Goal: Task Accomplishment & Management: Manage account settings

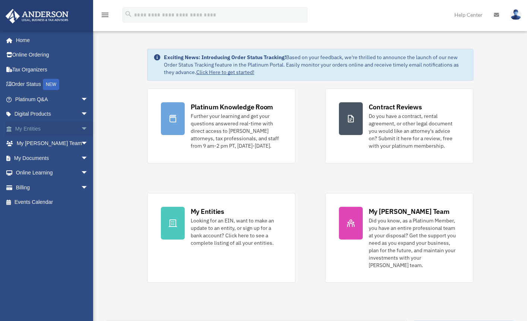
click at [69, 126] on link "My Entities arrow_drop_down" at bounding box center [52, 128] width 94 height 15
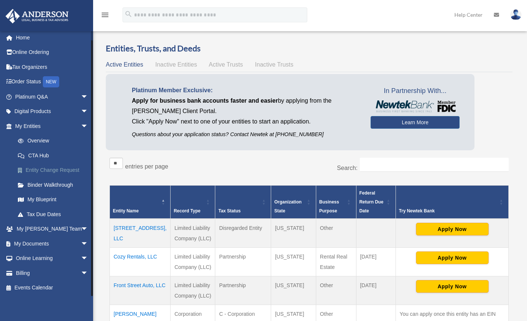
scroll to position [3, 0]
click at [81, 241] on span "arrow_drop_down" at bounding box center [88, 243] width 15 height 15
click at [33, 253] on link "Box" at bounding box center [54, 258] width 89 height 15
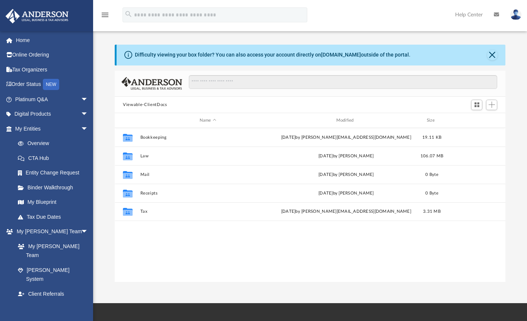
scroll to position [163, 384]
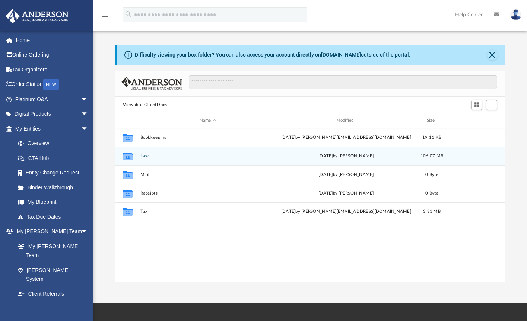
click at [158, 156] on button "Law" at bounding box center [207, 156] width 135 height 5
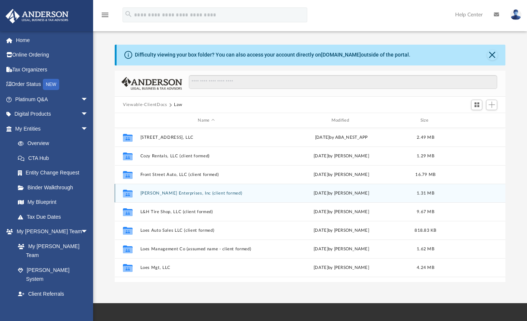
click at [202, 191] on div "Collaborated Folder [PERSON_NAME] Enterprises, Inc (client formed) [DATE] by [P…" at bounding box center [310, 193] width 391 height 19
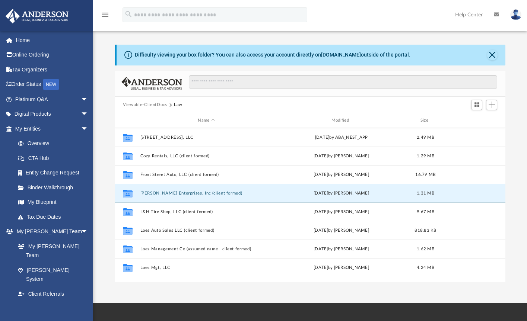
click at [152, 195] on button "[PERSON_NAME] Enterprises, Inc (client formed)" at bounding box center [206, 193] width 132 height 5
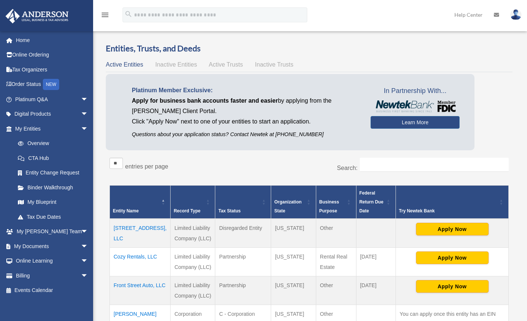
scroll to position [3, 0]
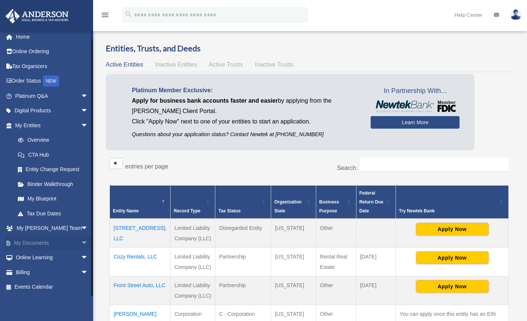
click at [81, 240] on span "arrow_drop_down" at bounding box center [88, 243] width 15 height 15
click at [58, 251] on link "Box" at bounding box center [54, 258] width 89 height 15
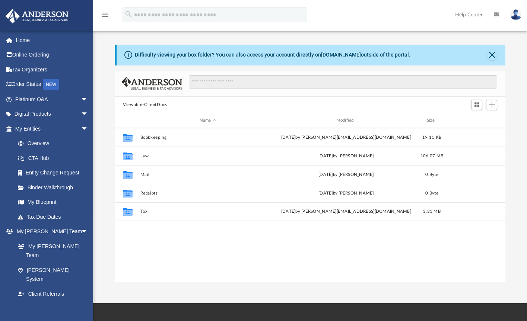
scroll to position [163, 384]
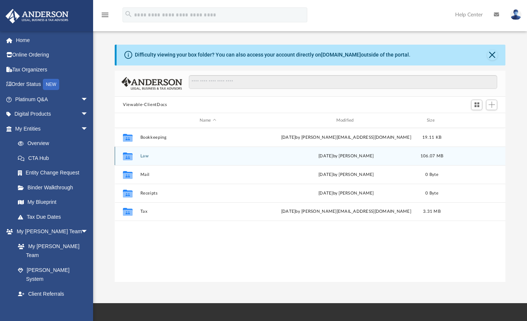
click at [143, 156] on button "Law" at bounding box center [207, 156] width 135 height 5
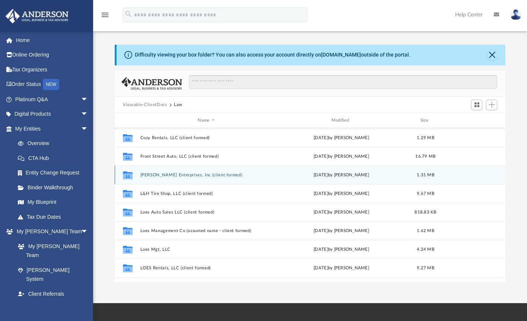
scroll to position [25, 0]
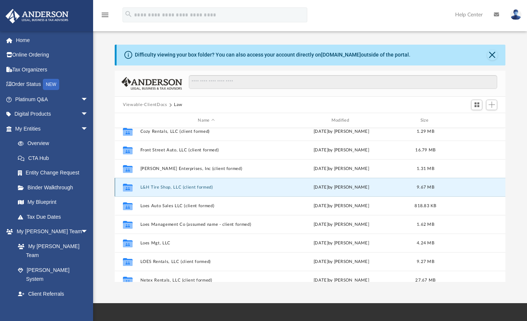
click at [199, 187] on button "L&H Tire Shop, LLC (client formed)" at bounding box center [206, 187] width 132 height 5
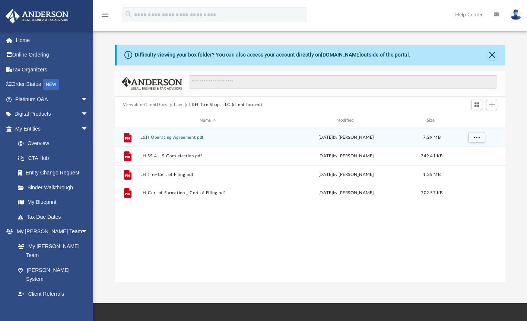
scroll to position [0, 0]
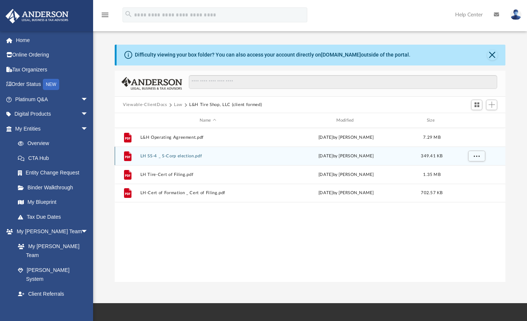
click at [127, 155] on icon "grid" at bounding box center [127, 157] width 7 height 10
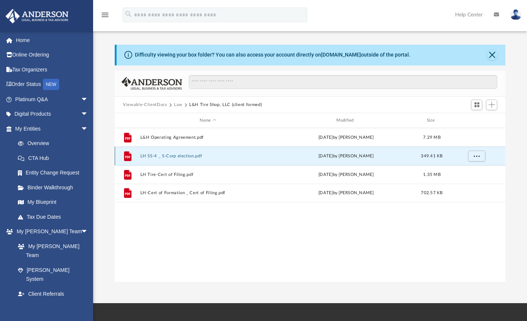
click at [127, 155] on icon "grid" at bounding box center [127, 157] width 7 height 10
click at [168, 154] on button "LH SS-4 _ S-Corp election.pdf" at bounding box center [207, 156] width 135 height 5
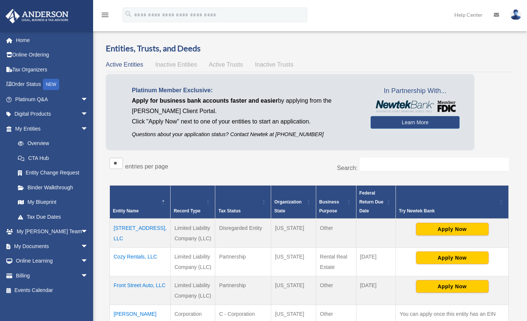
scroll to position [3, 0]
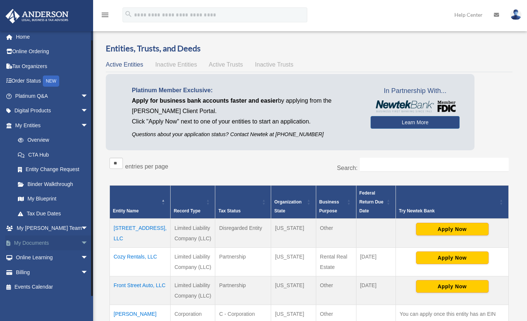
click at [81, 241] on span "arrow_drop_down" at bounding box center [88, 243] width 15 height 15
click at [31, 254] on link "Box" at bounding box center [54, 258] width 89 height 15
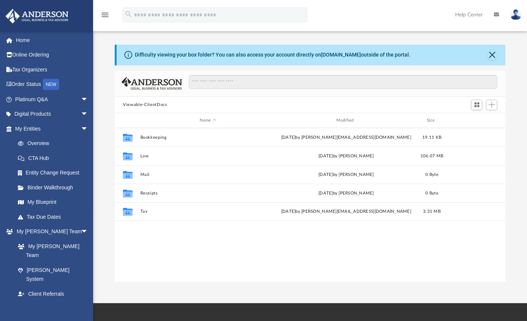
scroll to position [163, 384]
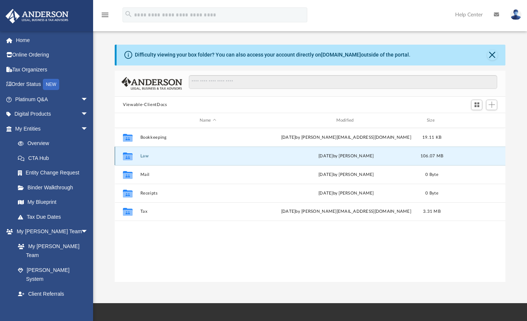
click at [142, 157] on button "Law" at bounding box center [207, 156] width 135 height 5
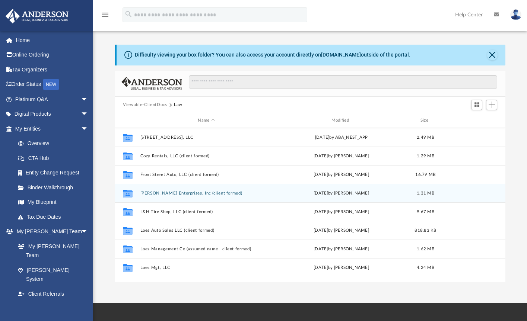
click at [145, 193] on button "John Loe Enterprises, Inc (client formed)" at bounding box center [206, 193] width 132 height 5
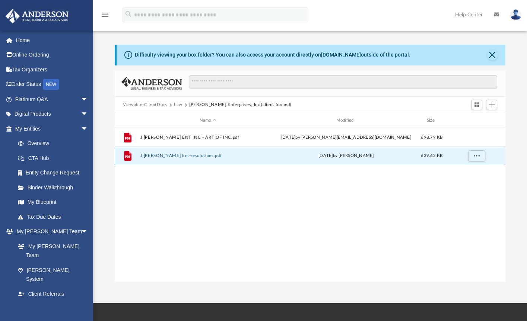
click at [171, 155] on button "J Loe Ent-resolutions.pdf" at bounding box center [207, 156] width 135 height 5
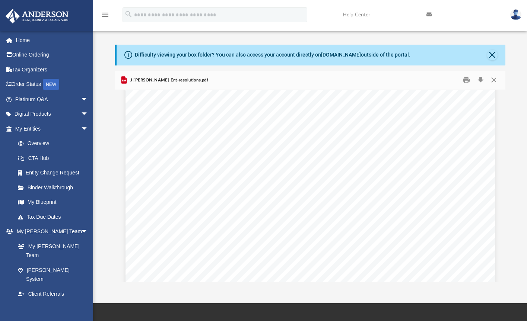
scroll to position [0, 0]
click at [494, 80] on button "Close" at bounding box center [493, 80] width 13 height 12
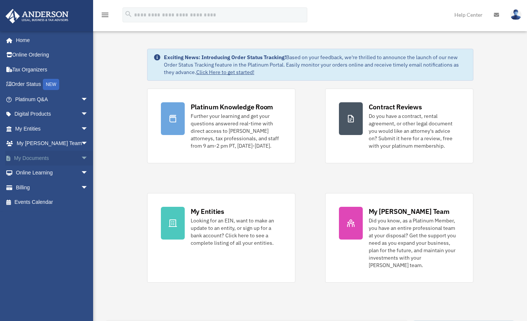
click at [81, 157] on span "arrow_drop_down" at bounding box center [88, 158] width 15 height 15
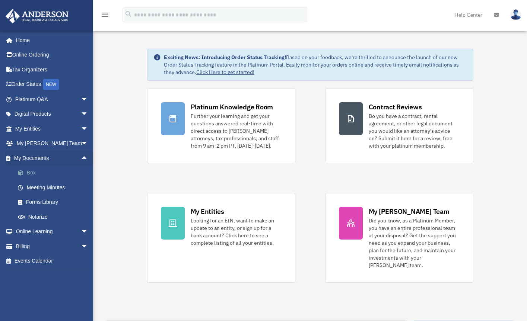
click at [46, 169] on link "Box" at bounding box center [54, 173] width 89 height 15
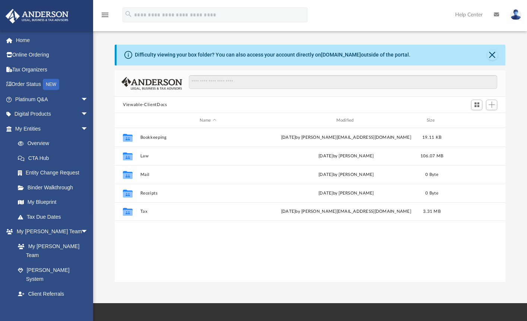
scroll to position [163, 384]
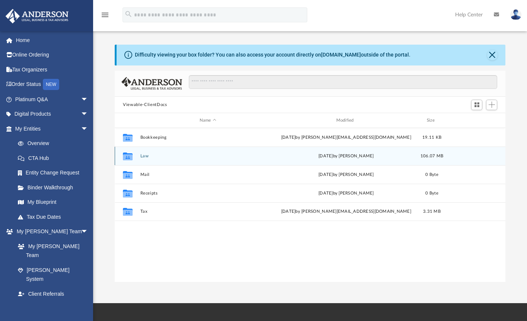
click at [148, 155] on button "Law" at bounding box center [207, 156] width 135 height 5
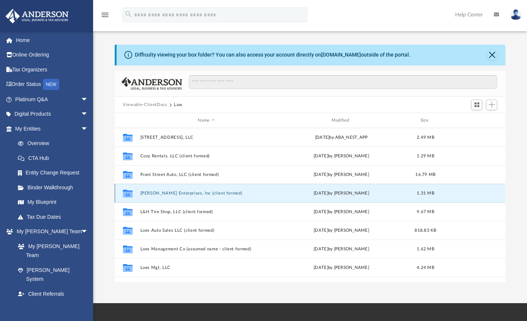
click at [144, 194] on button "[PERSON_NAME] Enterprises, Inc (client formed)" at bounding box center [206, 193] width 132 height 5
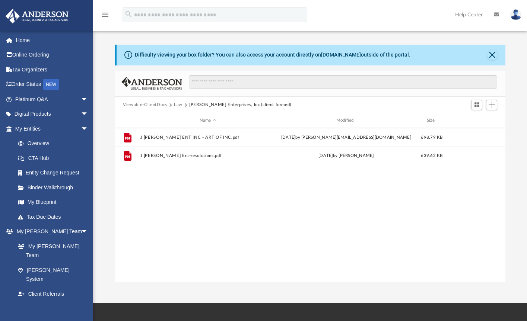
click at [198, 205] on div "File J [PERSON_NAME] ENT INC - ART OF INC.pdf [DATE] by [PERSON_NAME][EMAIL_ADD…" at bounding box center [310, 205] width 391 height 154
click at [353, 226] on div "File J [PERSON_NAME] ENT INC - ART OF INC.pdf [DATE] by [PERSON_NAME][EMAIL_ADD…" at bounding box center [310, 205] width 391 height 154
click at [491, 104] on span "Add" at bounding box center [492, 105] width 6 height 6
click at [478, 120] on li "Upload" at bounding box center [481, 120] width 24 height 8
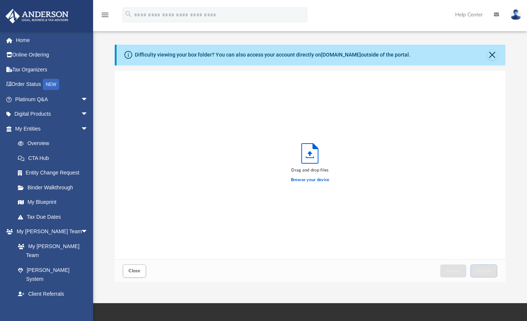
scroll to position [183, 384]
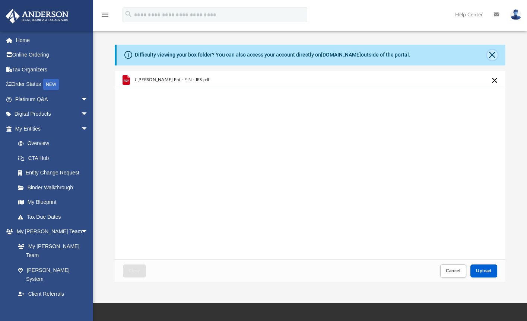
click at [493, 54] on button "Close" at bounding box center [492, 55] width 10 height 10
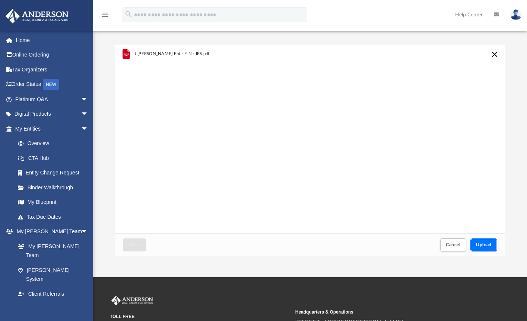
click at [479, 243] on button "Upload" at bounding box center [483, 245] width 27 height 13
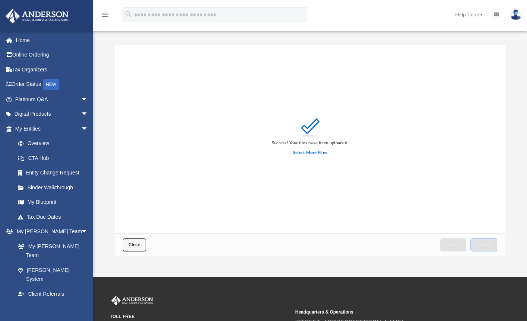
click at [134, 242] on button "Close" at bounding box center [134, 245] width 23 height 13
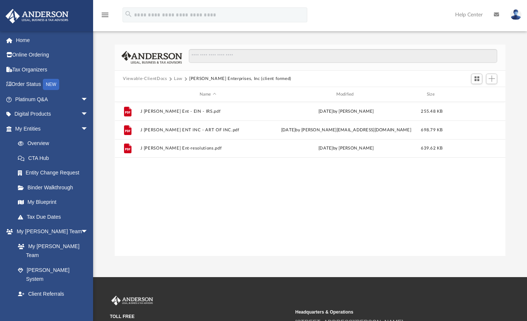
click at [178, 79] on button "Law" at bounding box center [178, 79] width 9 height 7
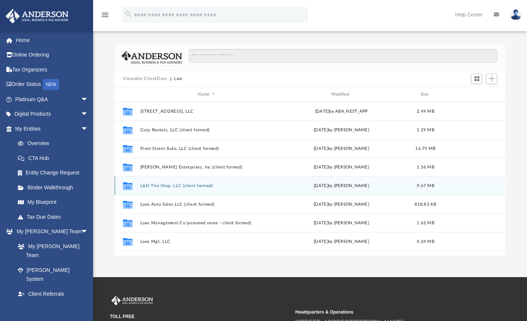
click at [150, 186] on button "L&H Tire Shop, LLC (client formed)" at bounding box center [206, 186] width 132 height 5
